Goal: Contribute content

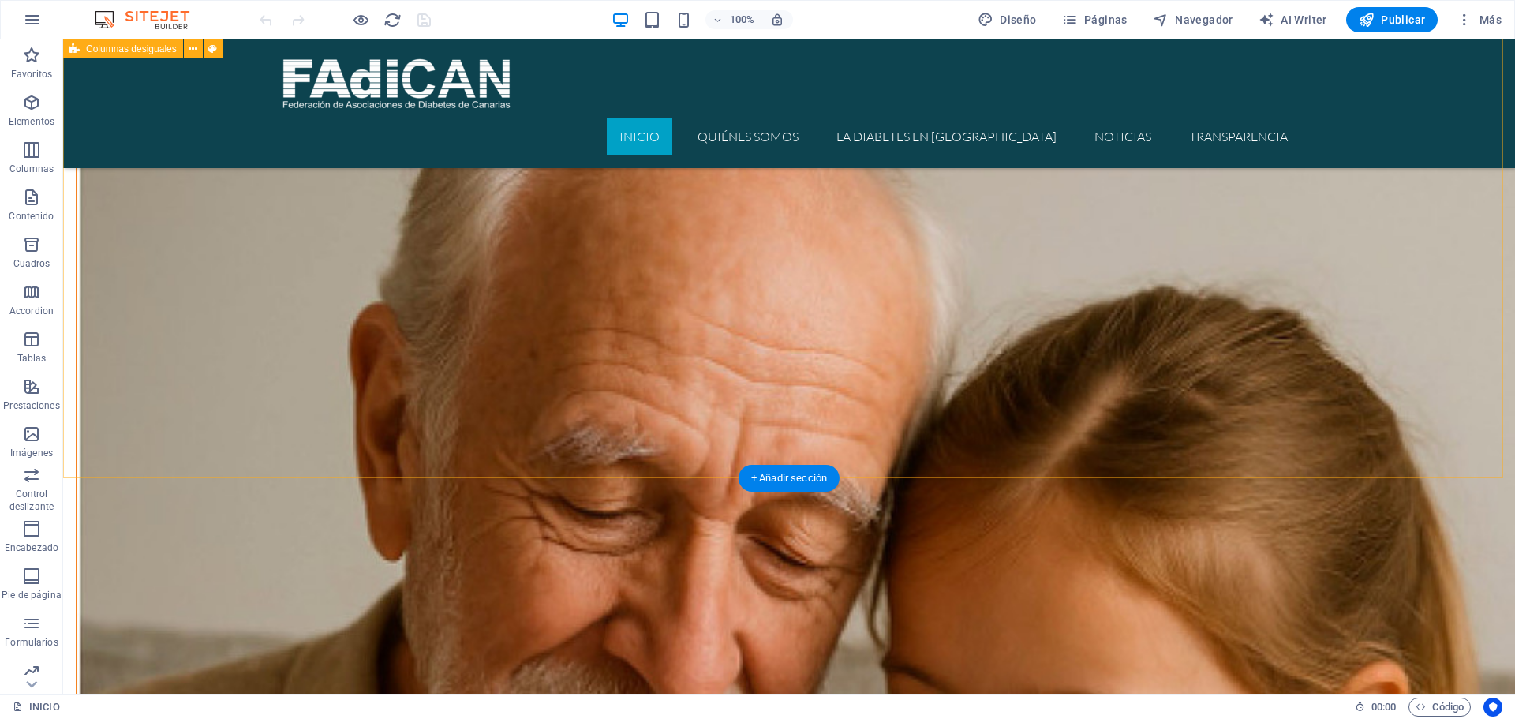
scroll to position [868, 0]
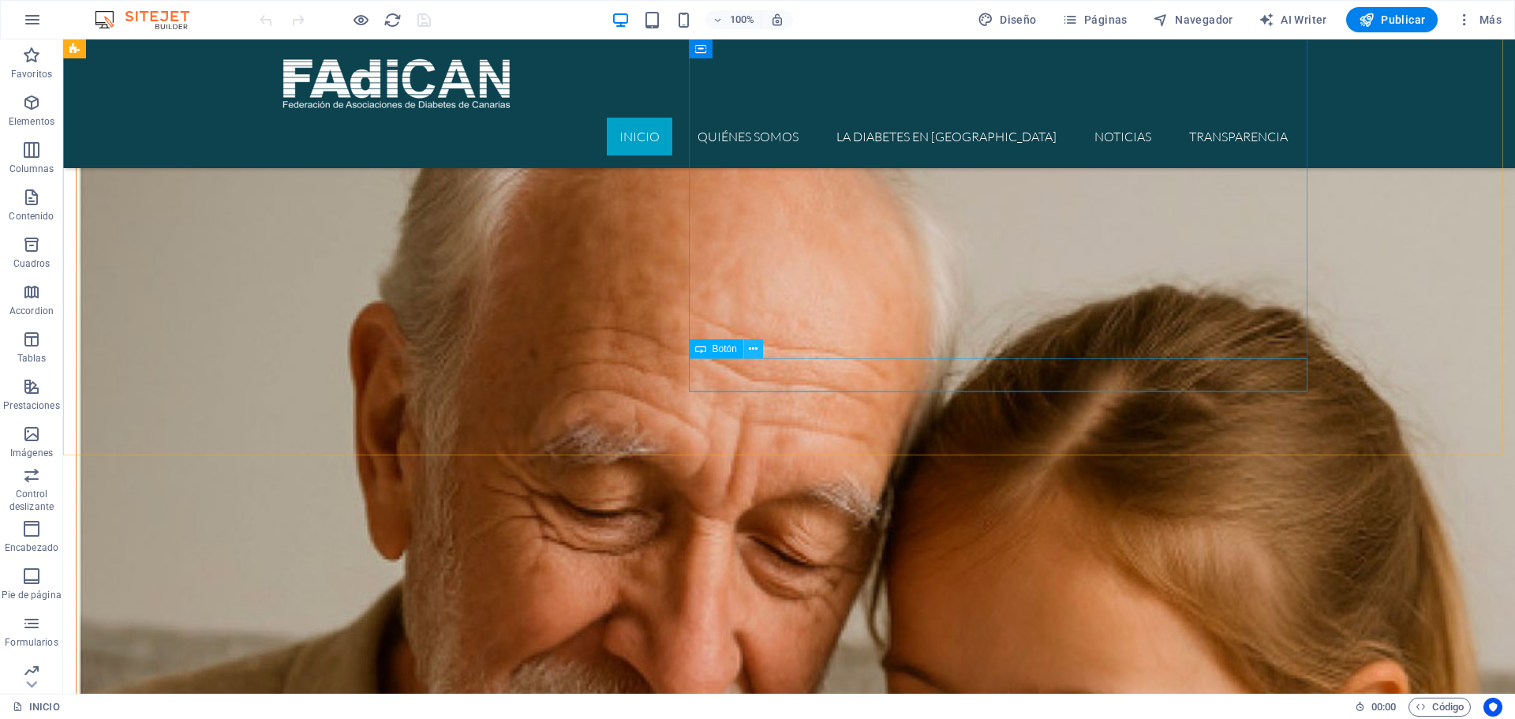
click at [750, 352] on icon at bounding box center [753, 349] width 9 height 17
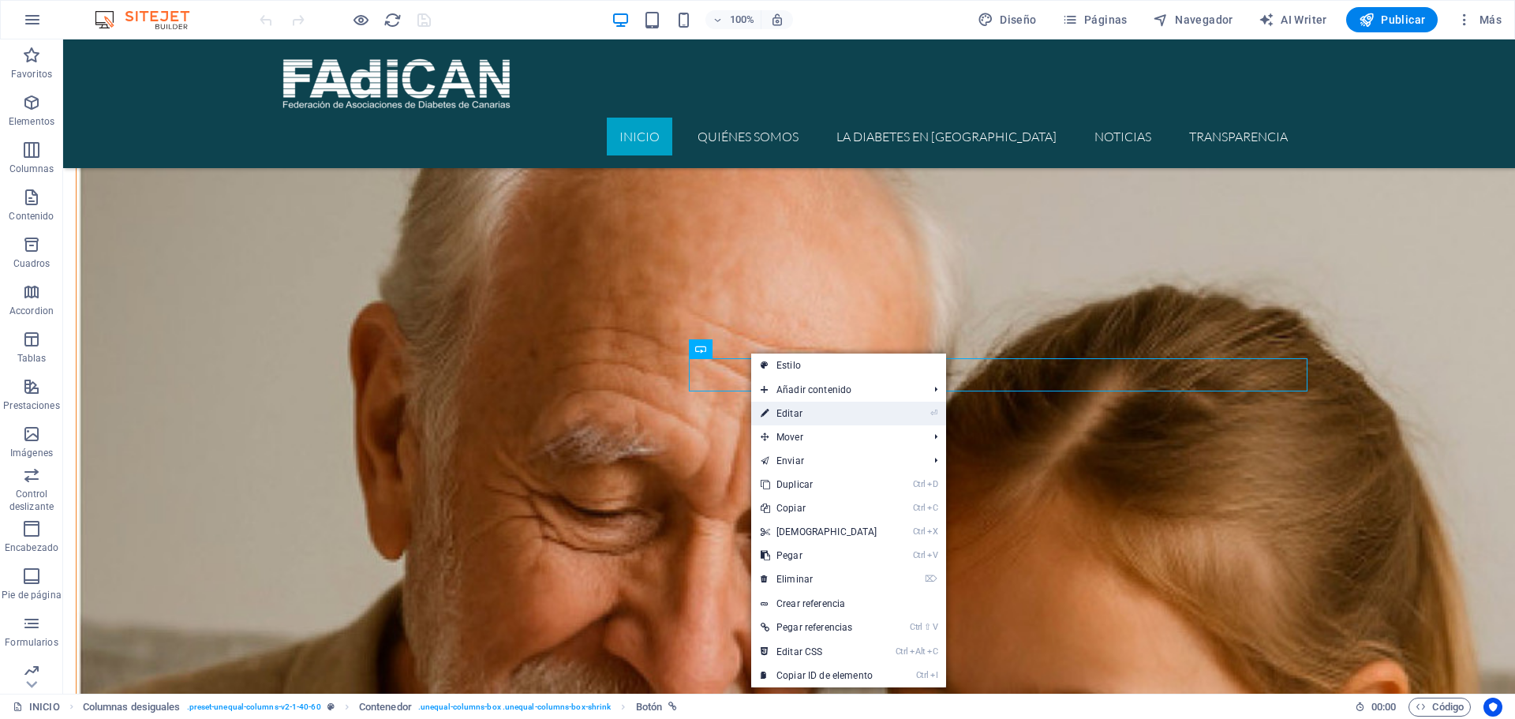
click at [787, 416] on link "⏎ Editar" at bounding box center [819, 414] width 136 height 24
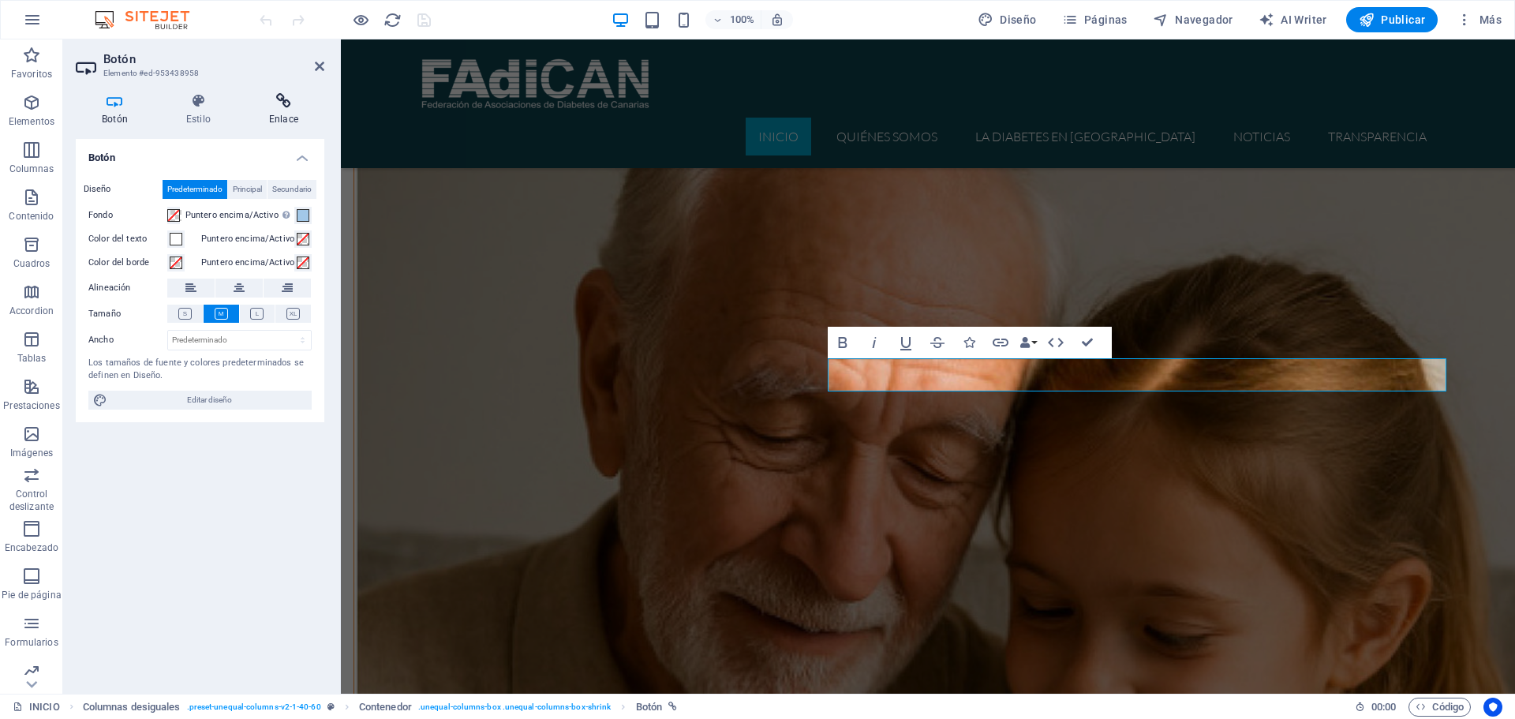
click at [286, 108] on icon at bounding box center [283, 101] width 81 height 16
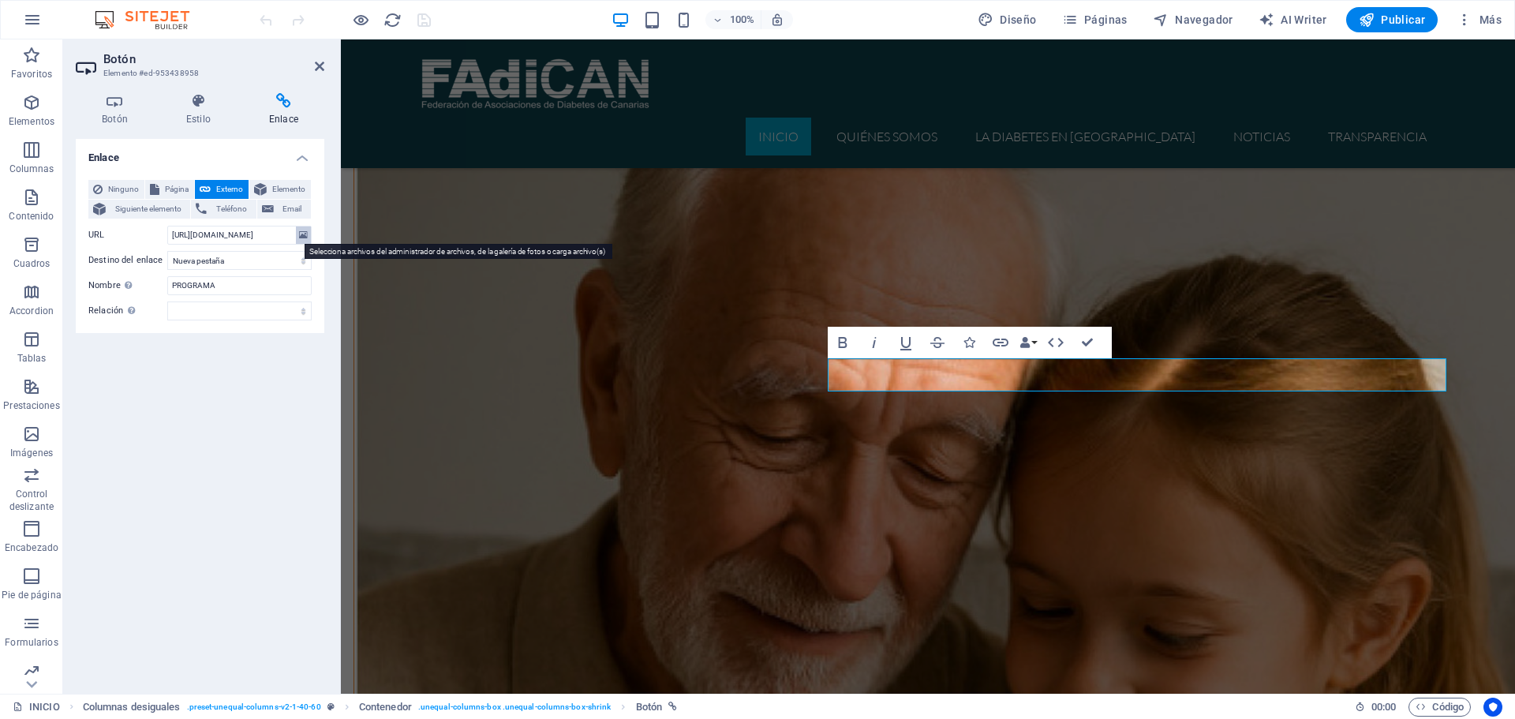
click at [302, 234] on icon at bounding box center [303, 234] width 9 height 17
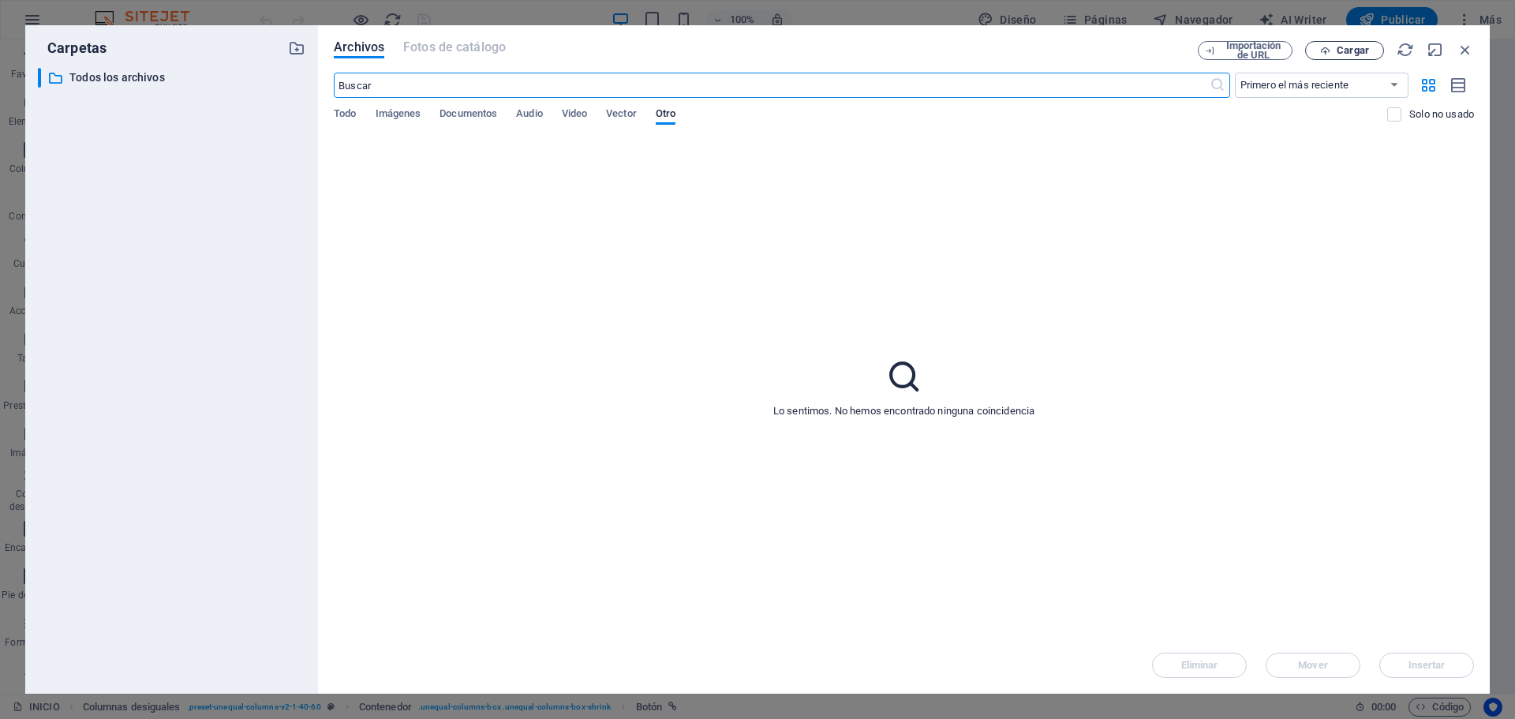
click at [1333, 50] on span "Cargar" at bounding box center [1344, 51] width 65 height 10
type input "[URL][DOMAIN_NAME]"
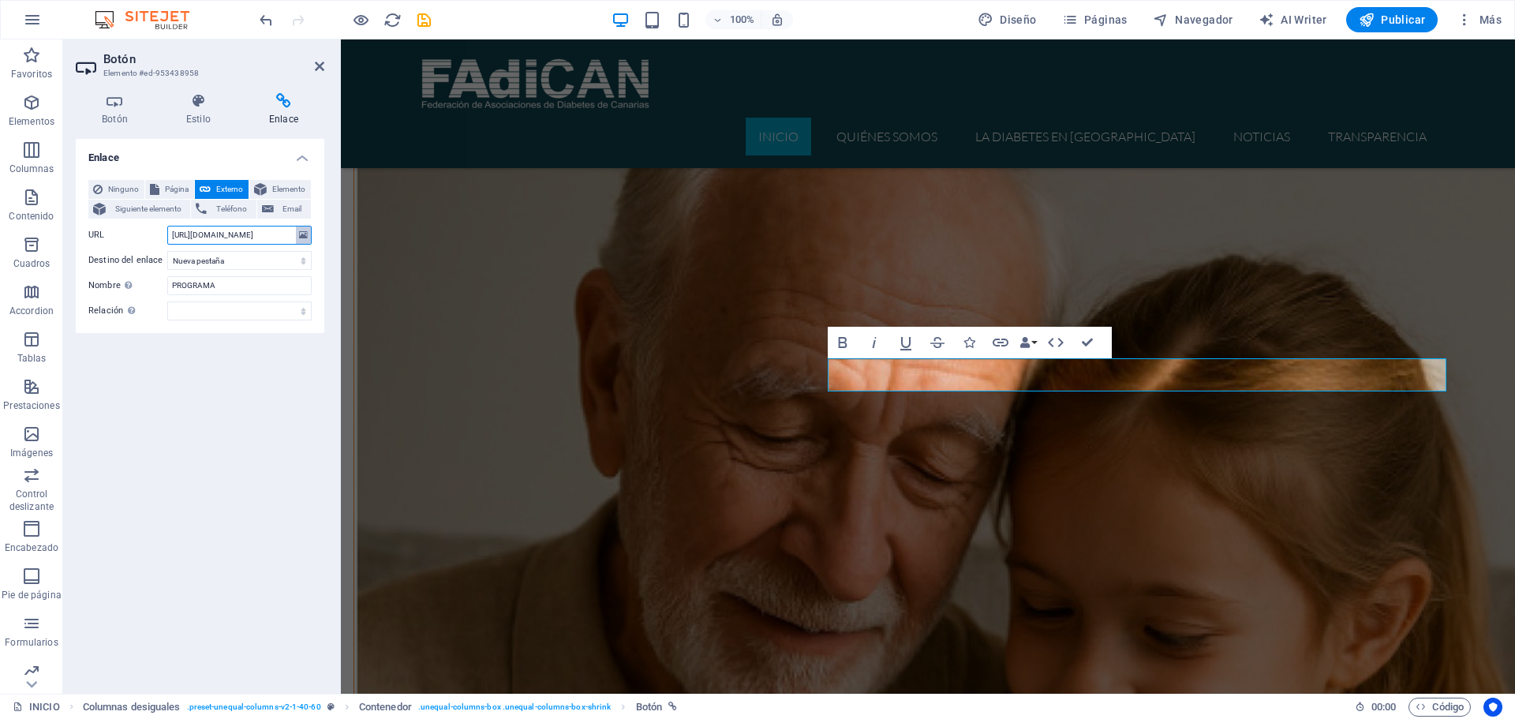
scroll to position [0, 316]
drag, startPoint x: 209, startPoint y: 236, endPoint x: 300, endPoint y: 238, distance: 90.8
click at [300, 238] on div "URL [URL][DOMAIN_NAME]" at bounding box center [199, 235] width 223 height 19
click at [1390, 24] on span "Publicar" at bounding box center [1392, 20] width 67 height 16
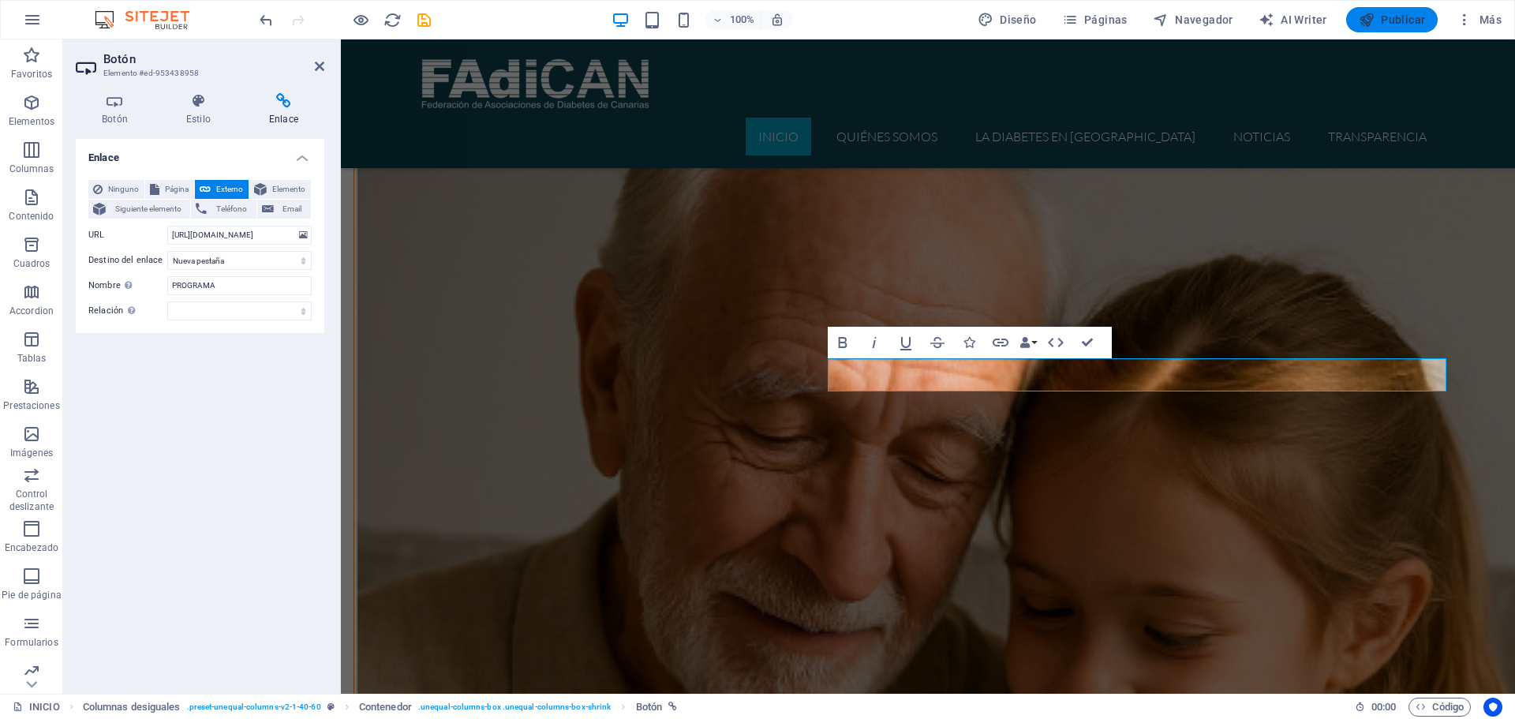
checkbox input "false"
